Goal: Check status: Check status

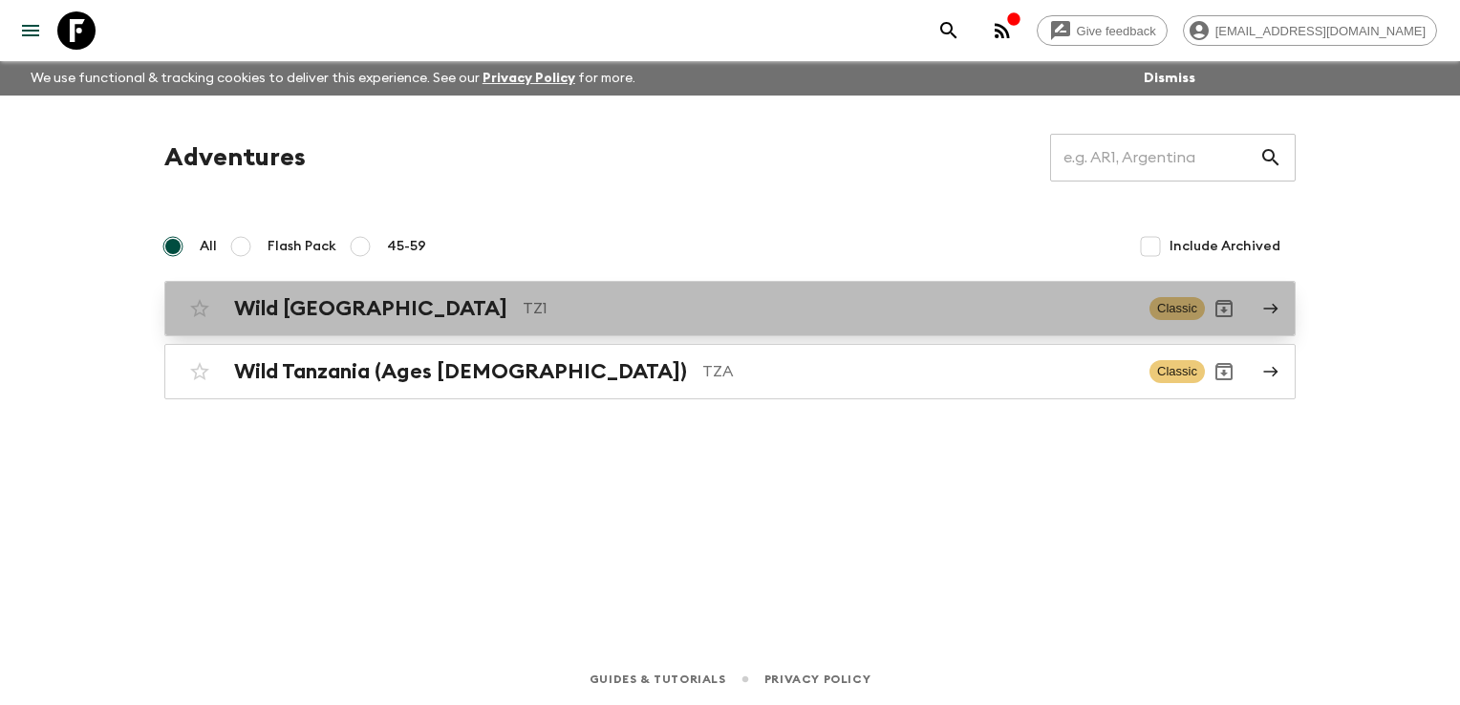
click at [286, 314] on h2 "Wild [GEOGRAPHIC_DATA]" at bounding box center [370, 308] width 273 height 25
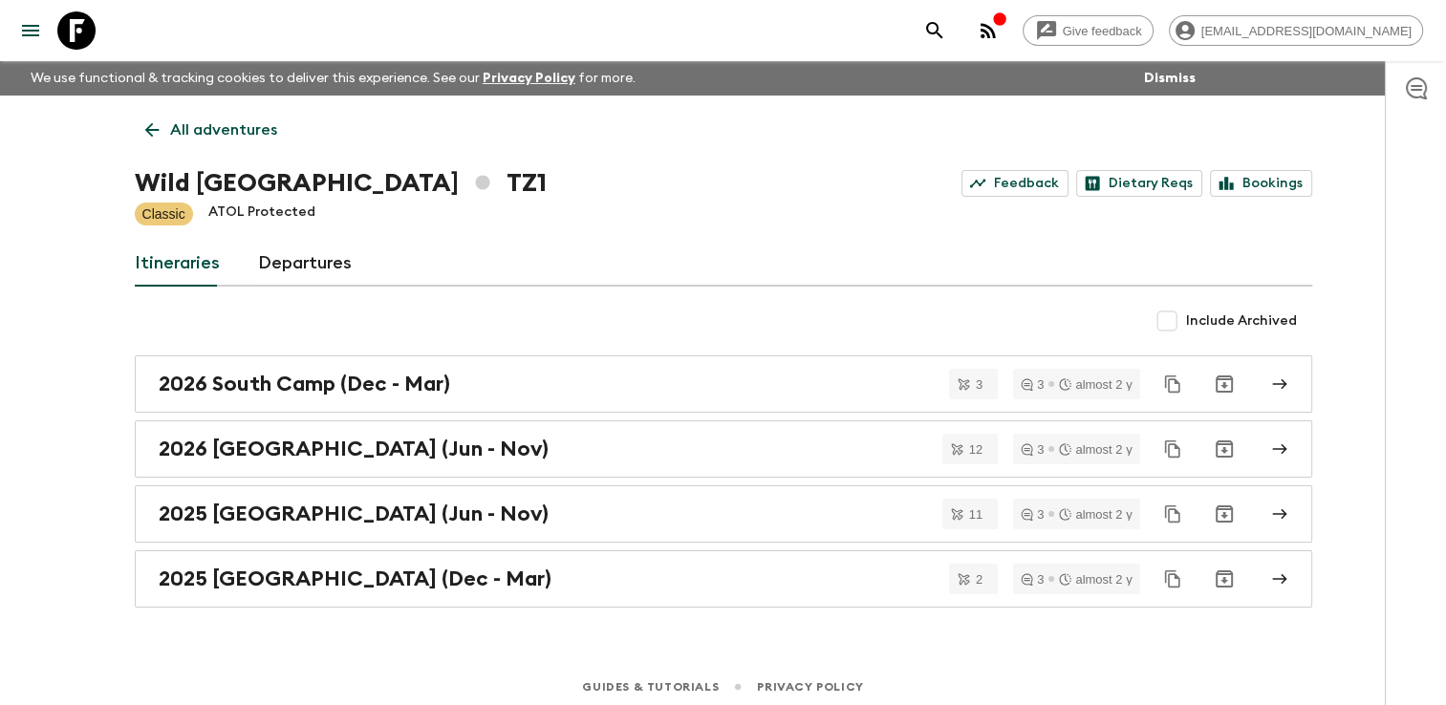
scroll to position [6, 0]
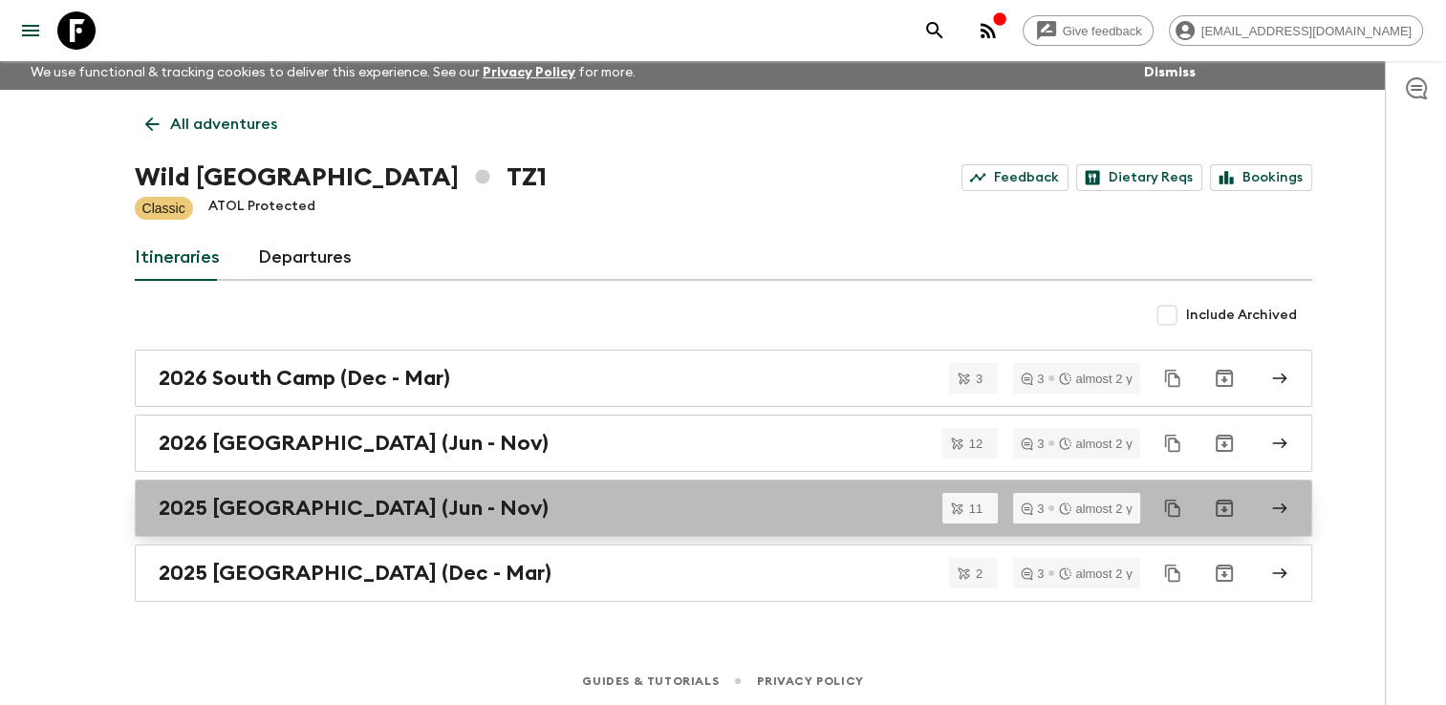
click at [244, 503] on h2 "2025 [GEOGRAPHIC_DATA] (Jun - Nov)" at bounding box center [354, 508] width 390 height 25
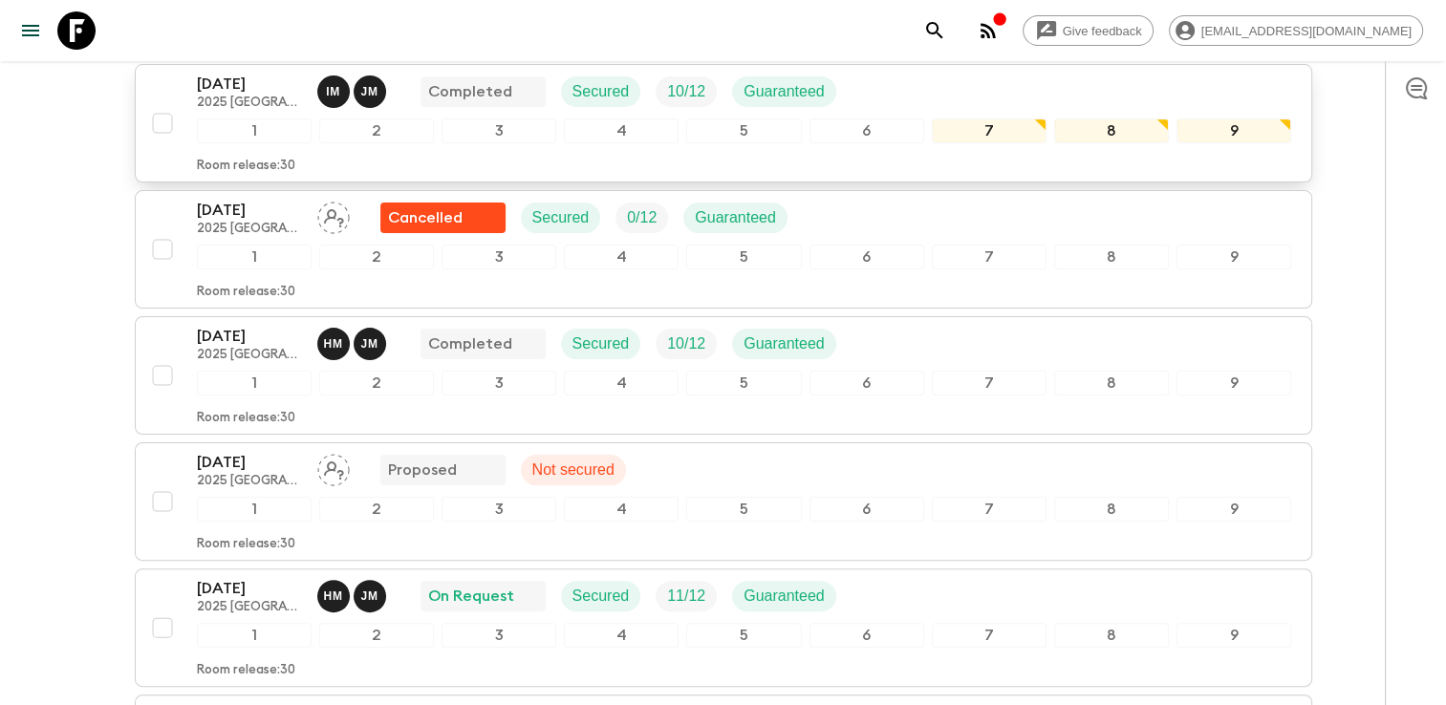
scroll to position [382, 0]
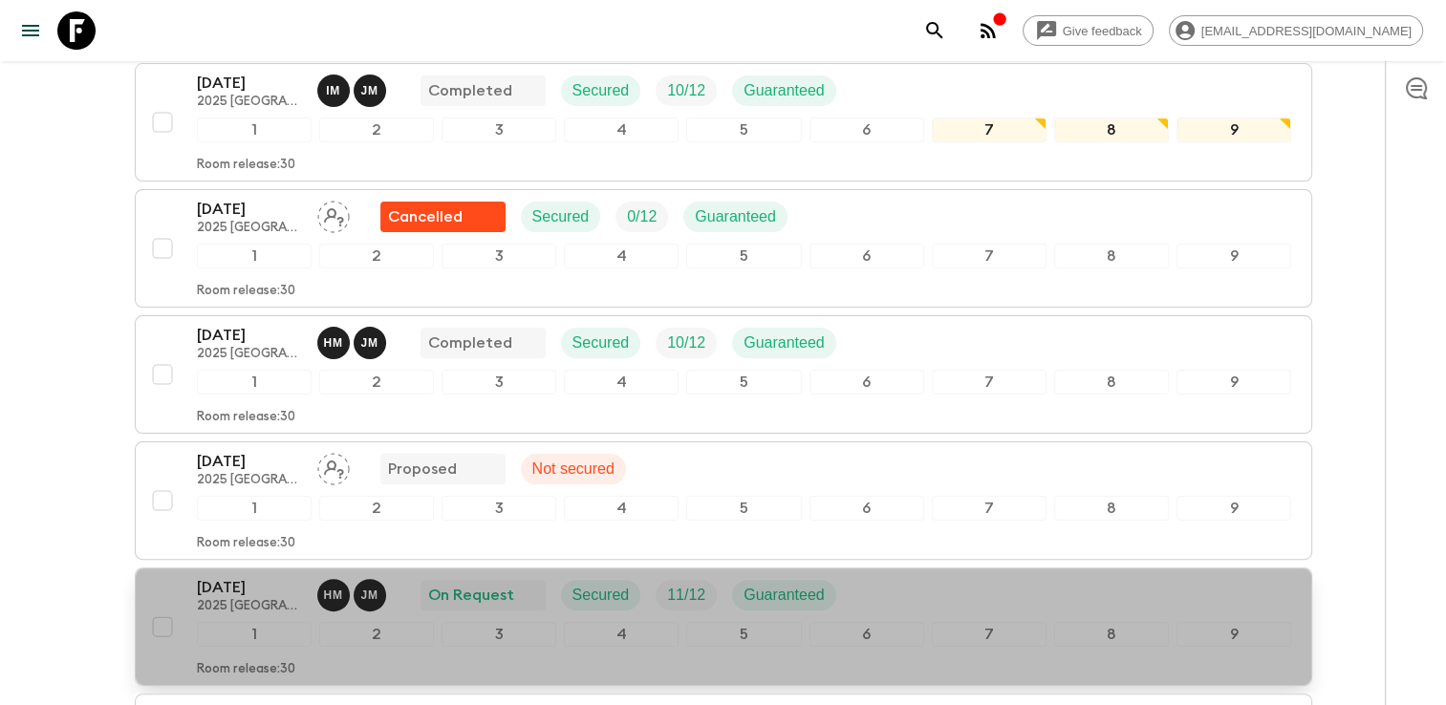
click at [236, 576] on p "[DATE]" at bounding box center [249, 587] width 105 height 23
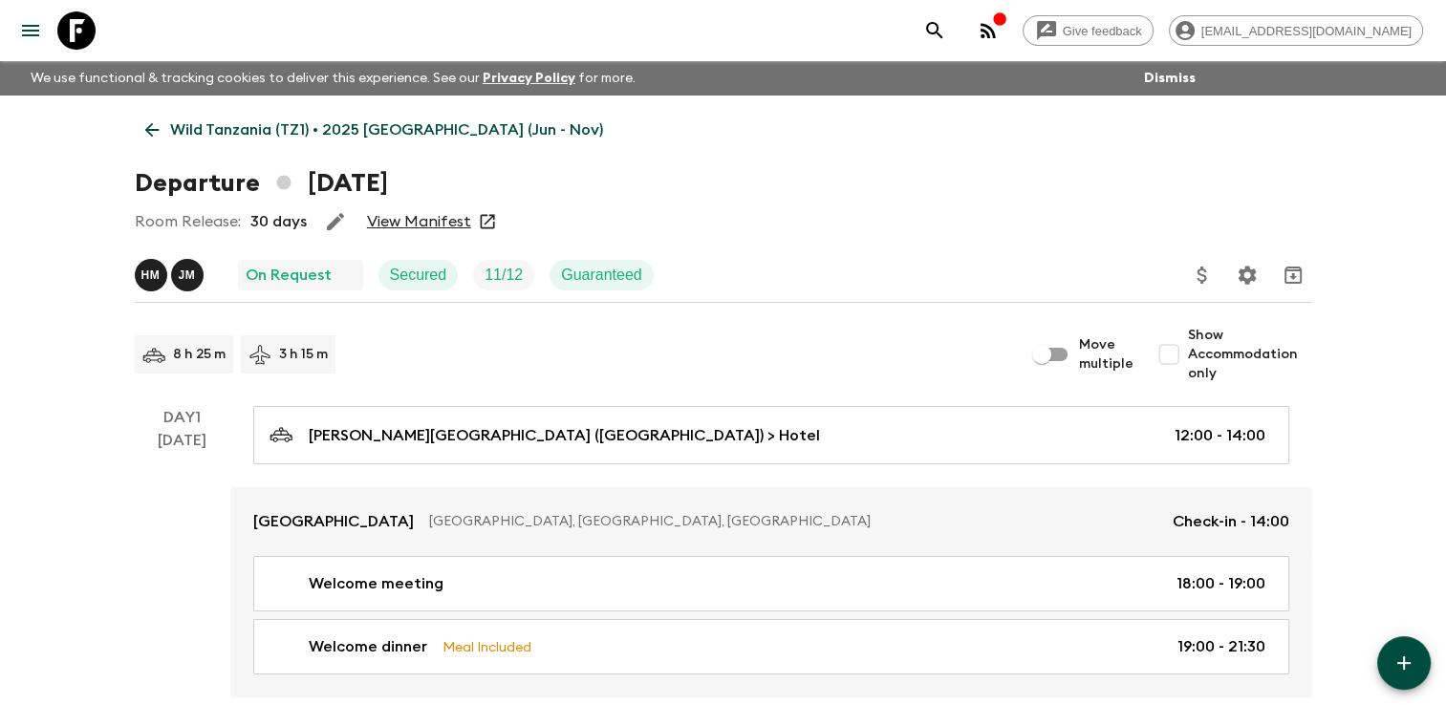
click at [422, 220] on link "View Manifest" at bounding box center [419, 221] width 104 height 19
click at [149, 128] on icon at bounding box center [151, 129] width 21 height 21
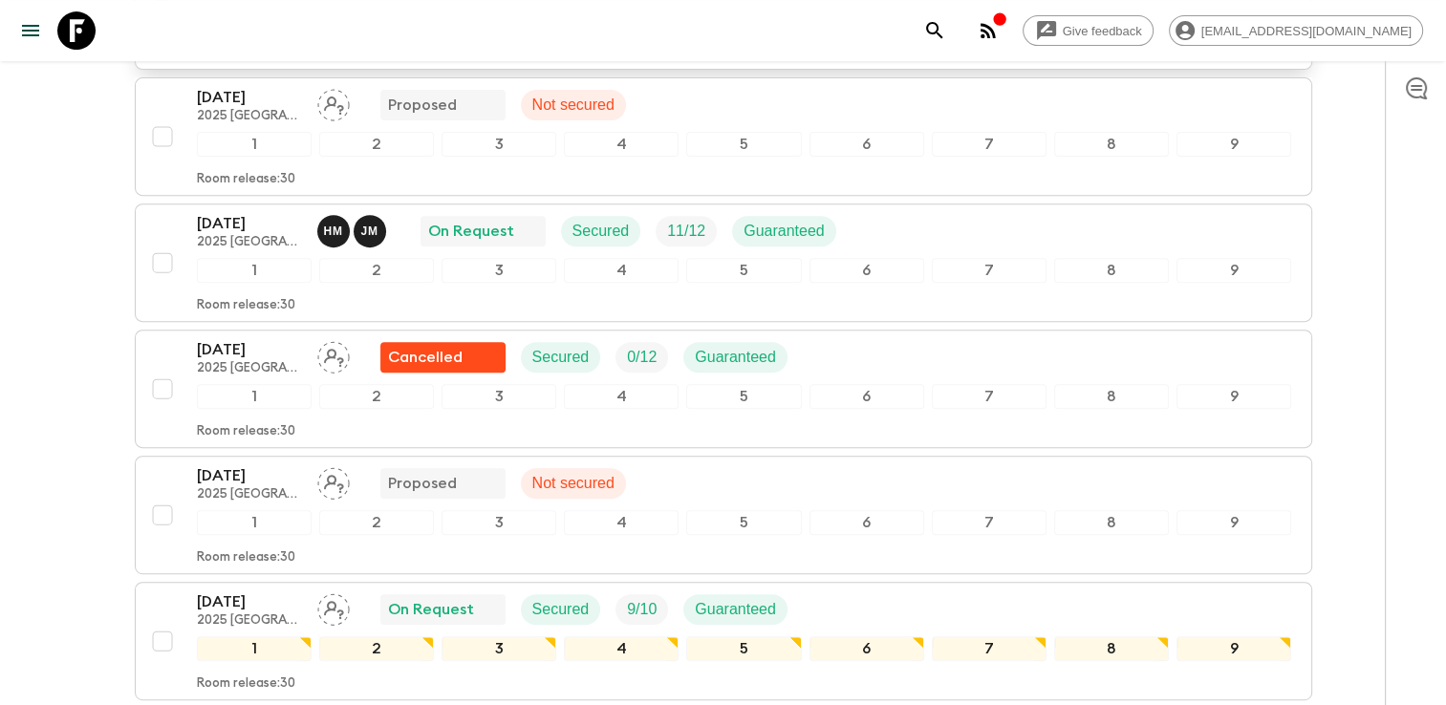
scroll to position [764, 0]
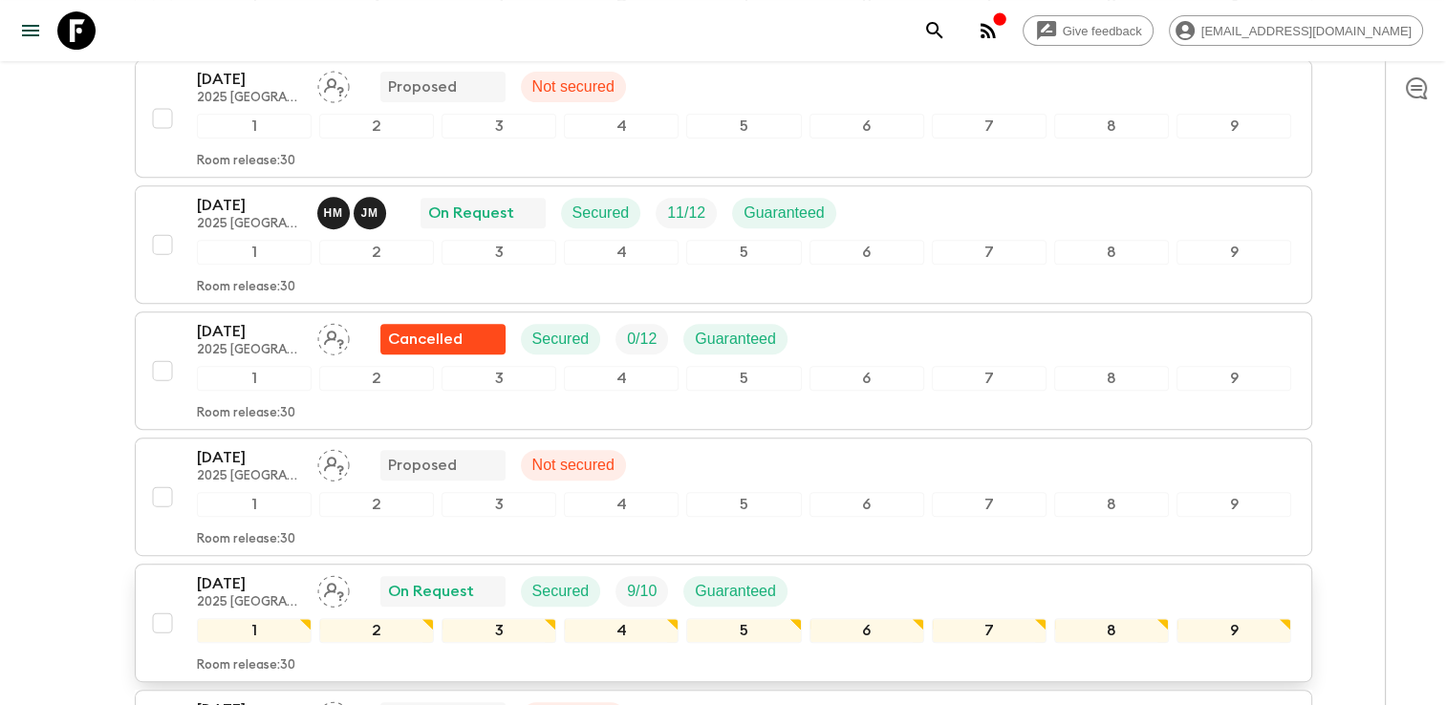
click at [219, 572] on p "[DATE]" at bounding box center [249, 583] width 105 height 23
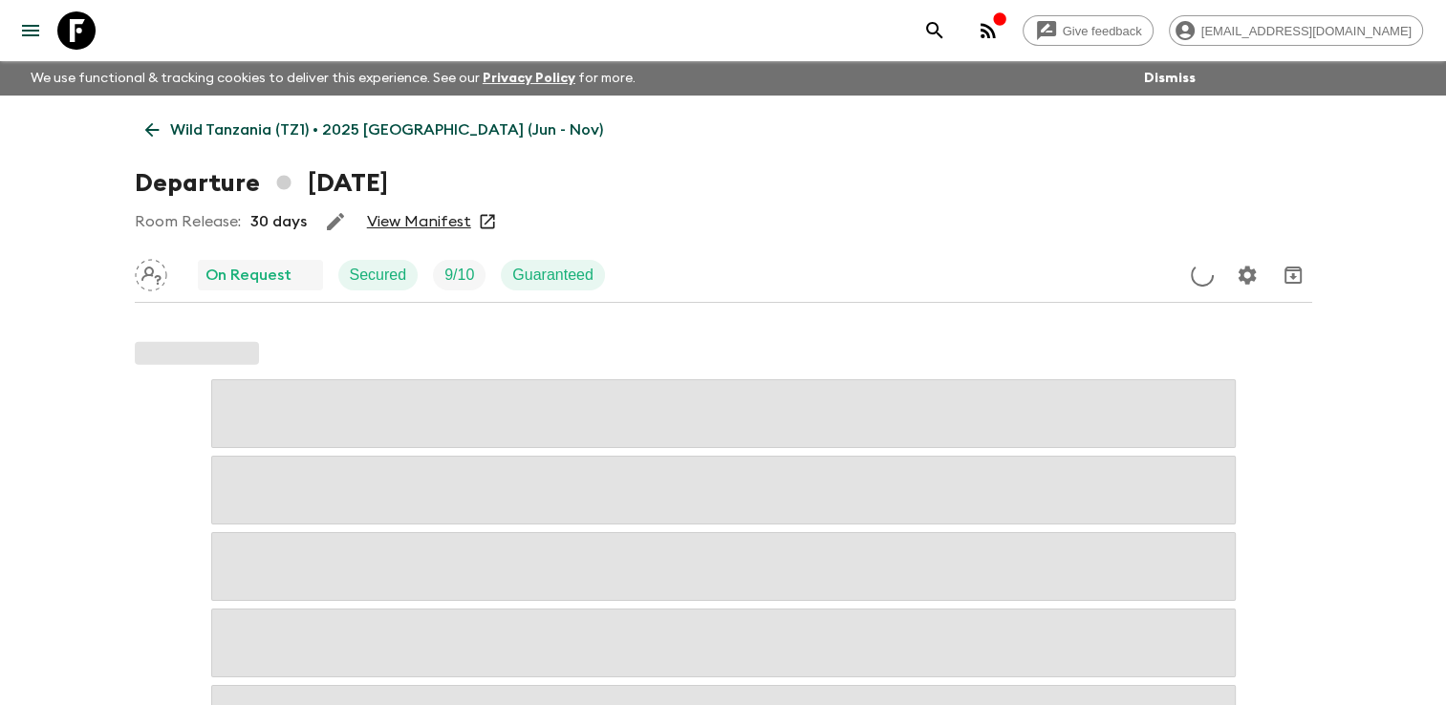
click at [426, 216] on link "View Manifest" at bounding box center [419, 221] width 104 height 19
